Goal: Go to known website: Access a specific website the user already knows

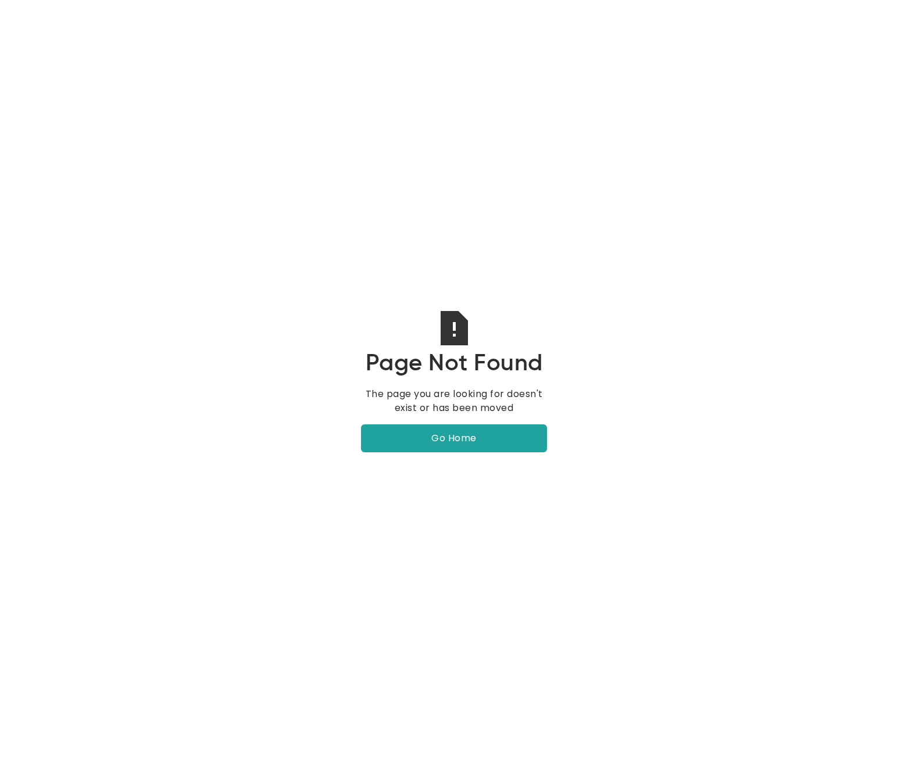
click at [401, 441] on link "Go Home" at bounding box center [454, 439] width 186 height 28
